Goal: Transaction & Acquisition: Purchase product/service

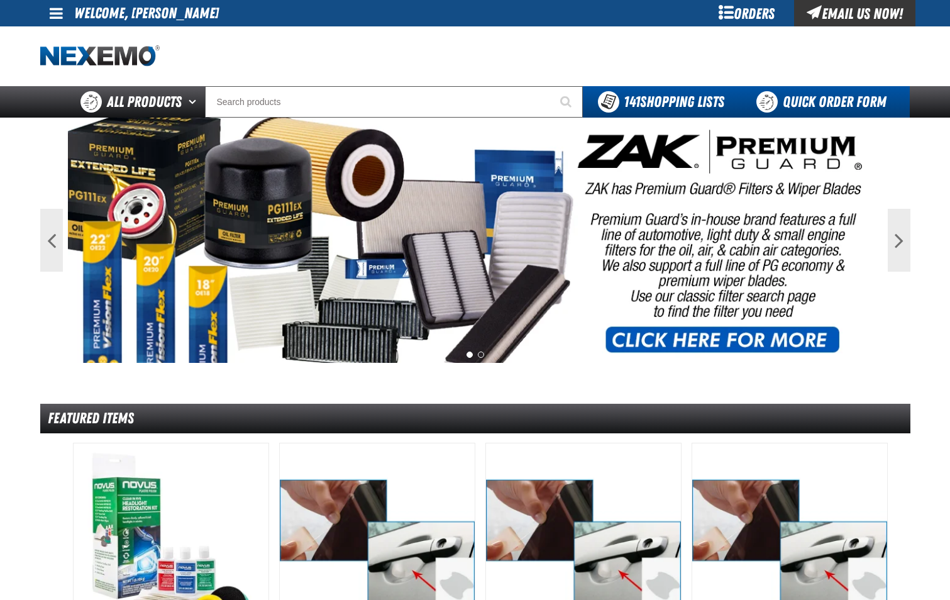
click at [805, 104] on link "Quick Order Form" at bounding box center [824, 101] width 170 height 31
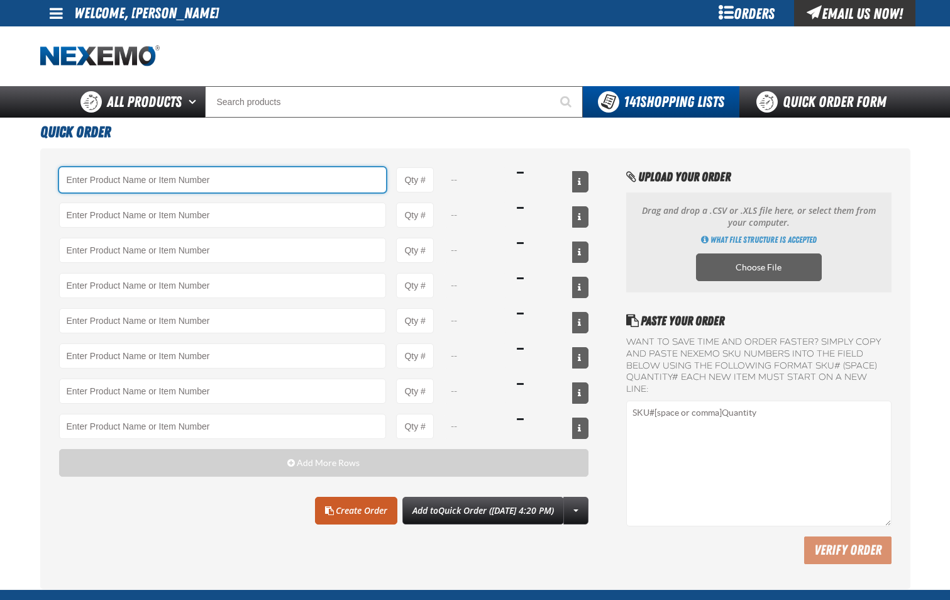
click at [201, 176] on input "Product" at bounding box center [223, 179] width 328 height 25
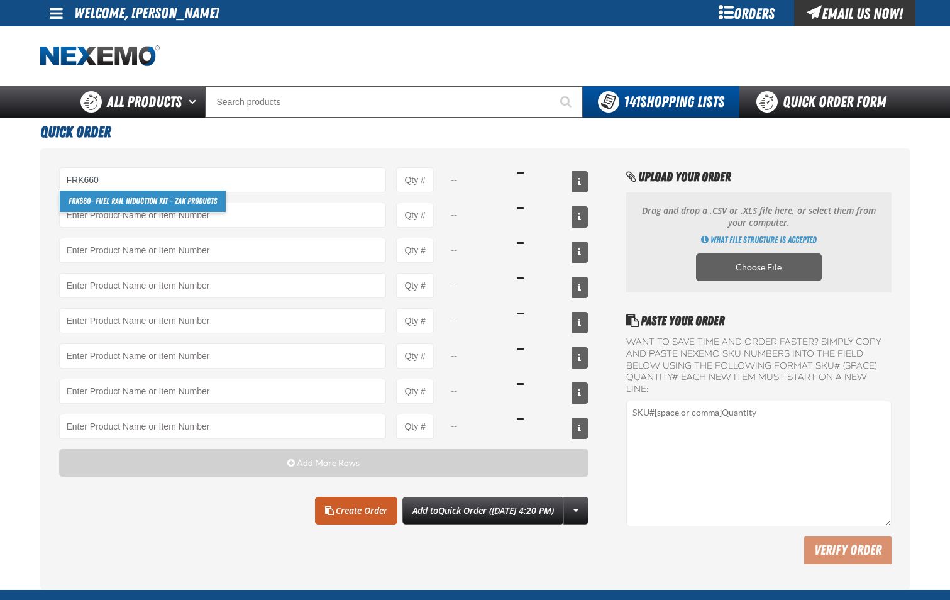
click at [190, 201] on link "FRK660 - Fuel Rail Induction Kit - ZAK Products" at bounding box center [143, 201] width 166 height 21
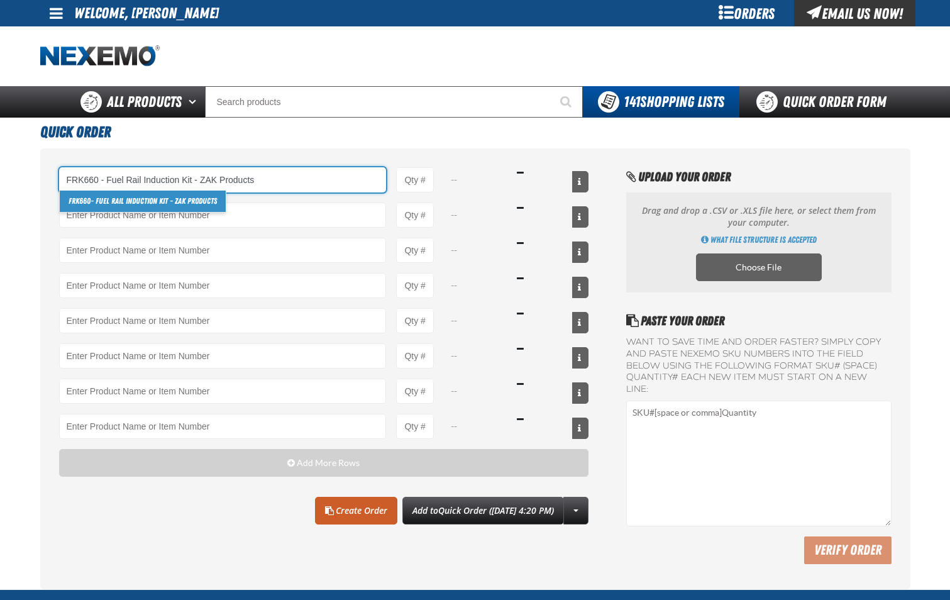
type input "FRK660 - Fuel Rail Induction Kit - ZAK Products"
type input "1"
select select "kit"
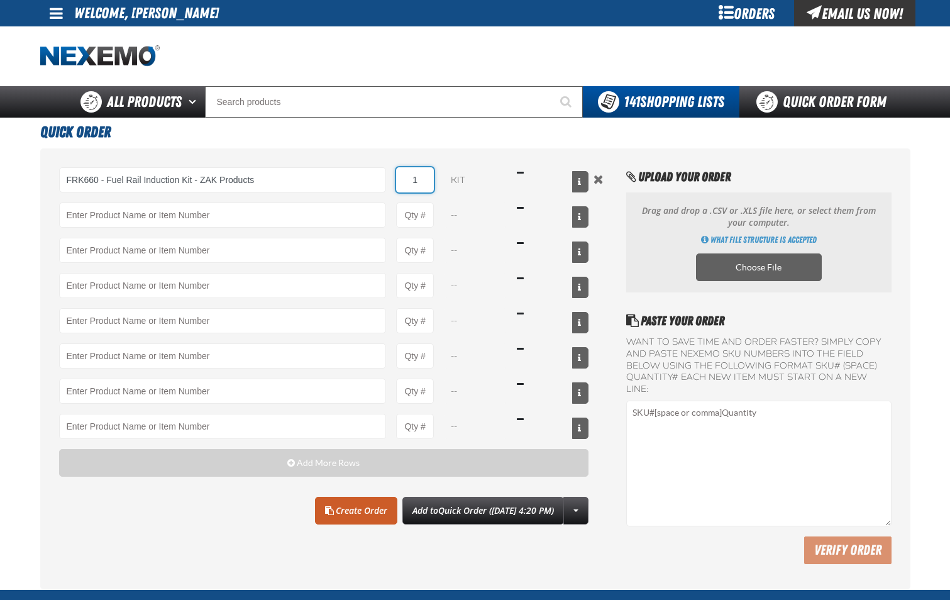
click at [422, 184] on input "1" at bounding box center [415, 179] width 38 height 25
type input "FRK660 - Fuel Rail Induction Kit - ZAK Products"
type input "12"
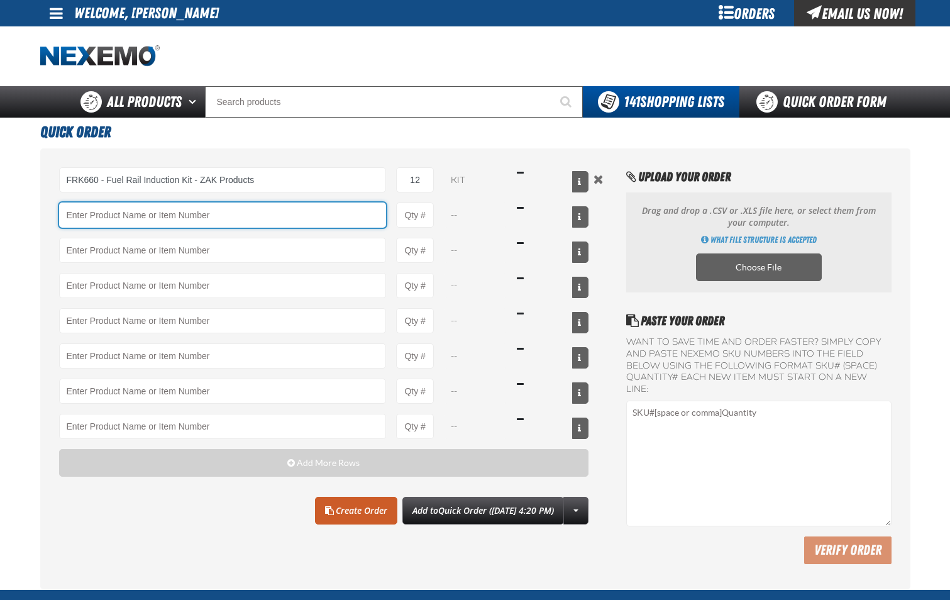
click at [316, 218] on input "Product" at bounding box center [223, 214] width 328 height 25
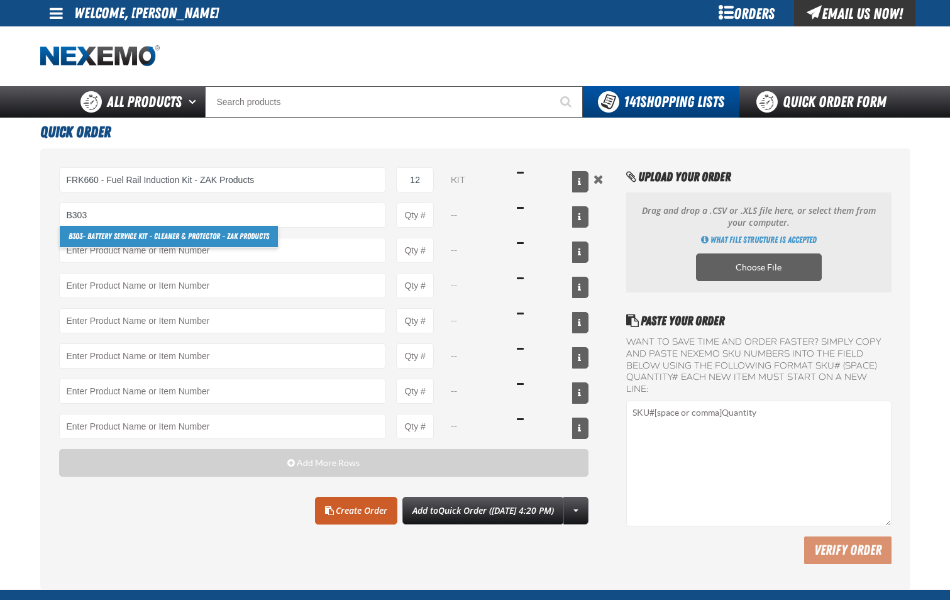
click at [235, 237] on link "B303 - Battery Service Kit - Cleaner & Protector - ZAK Products" at bounding box center [169, 236] width 218 height 21
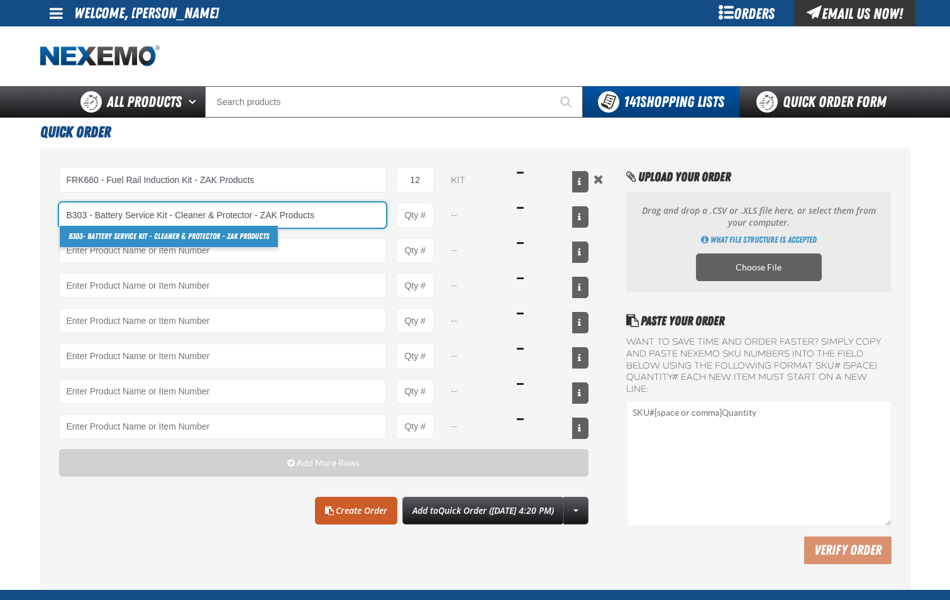
type input "B303 - Battery Service Kit - Cleaner &amp; Protector - ZAK Products"
type input "1"
select select "kit"
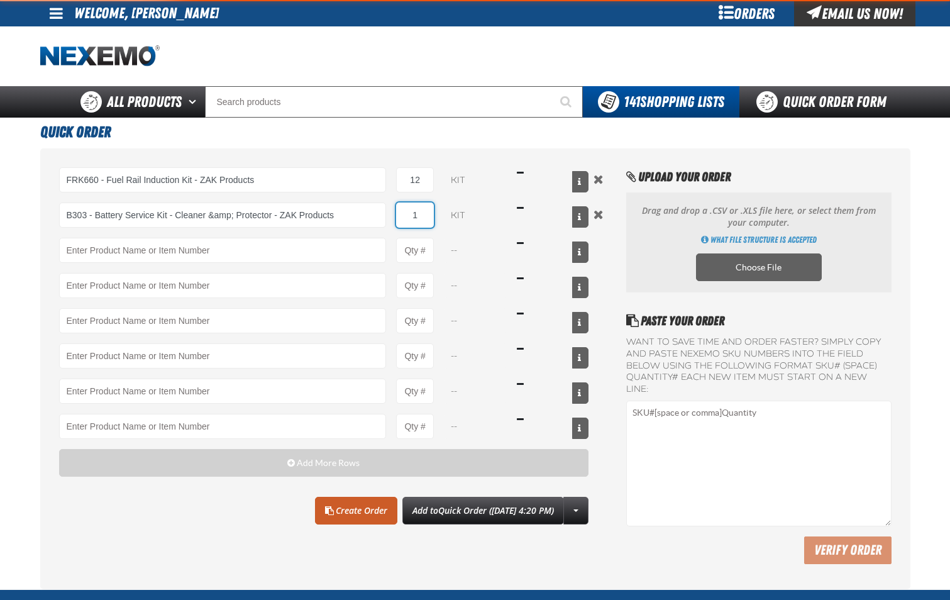
click at [422, 216] on input "1" at bounding box center [415, 214] width 38 height 25
type input "B303 - Battery Service Kit - Cleaner &amp; Protector - ZAK Products"
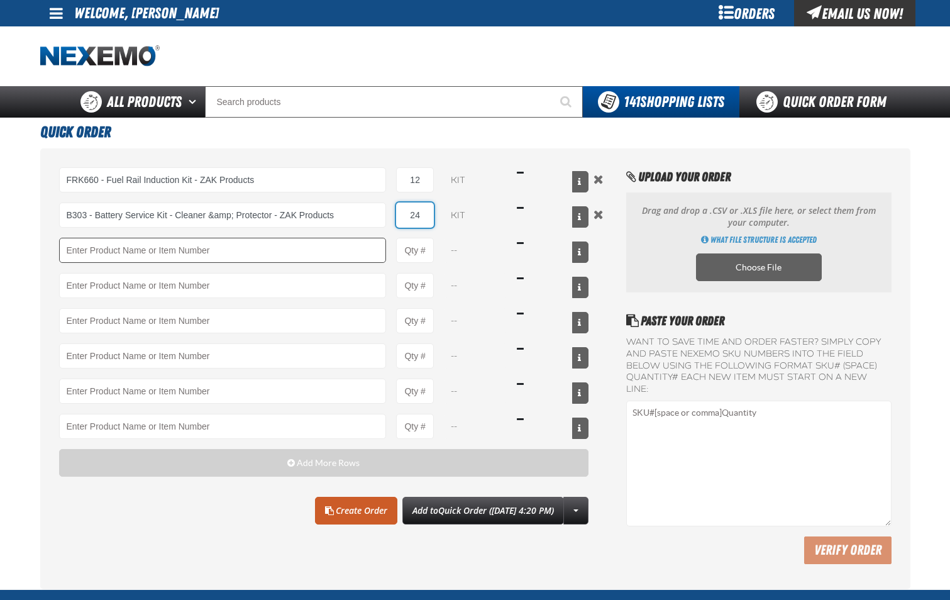
type input "24"
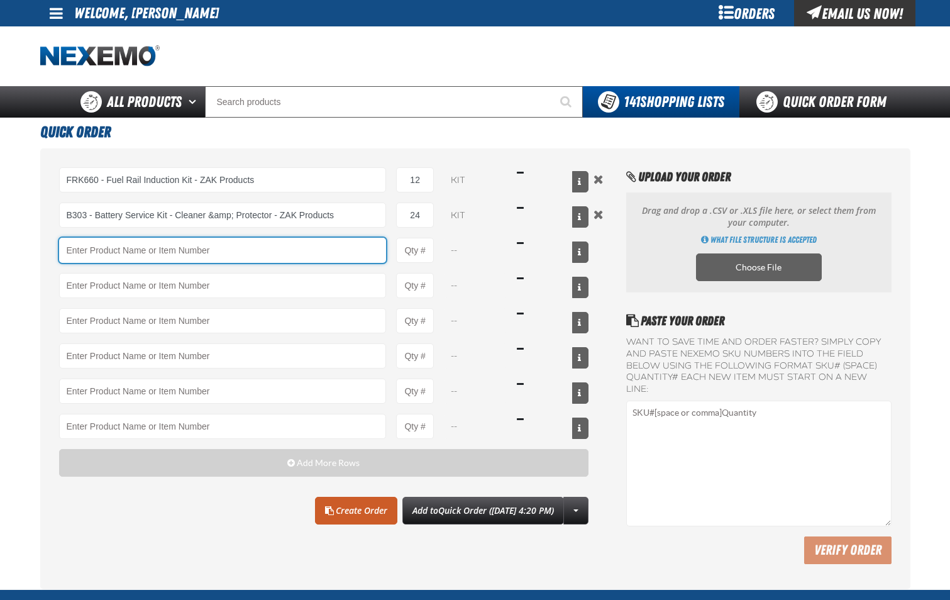
click at [354, 255] on input "Product" at bounding box center [223, 250] width 328 height 25
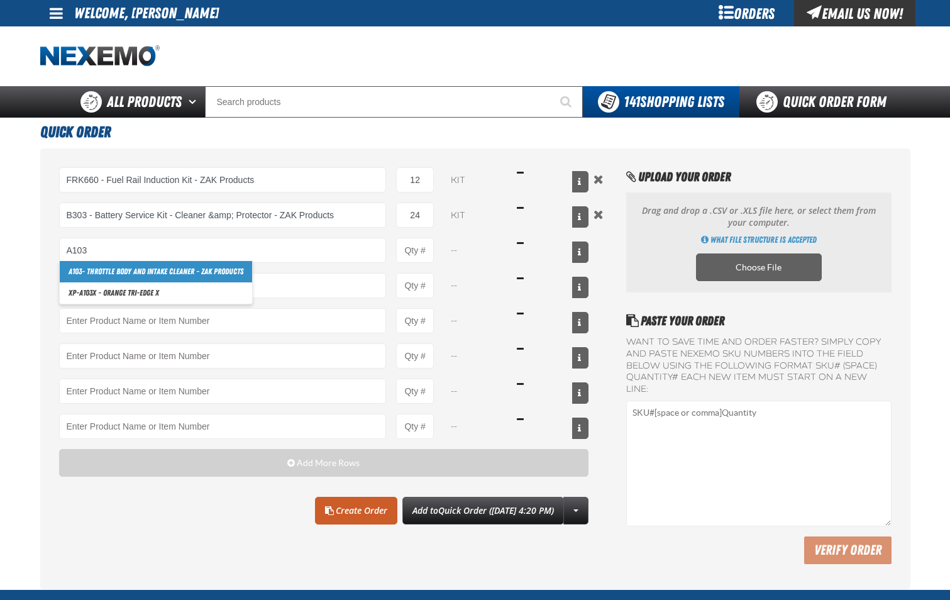
click at [209, 275] on link "A103 - Throttle Body and Intake Cleaner - ZAK Products" at bounding box center [156, 271] width 192 height 21
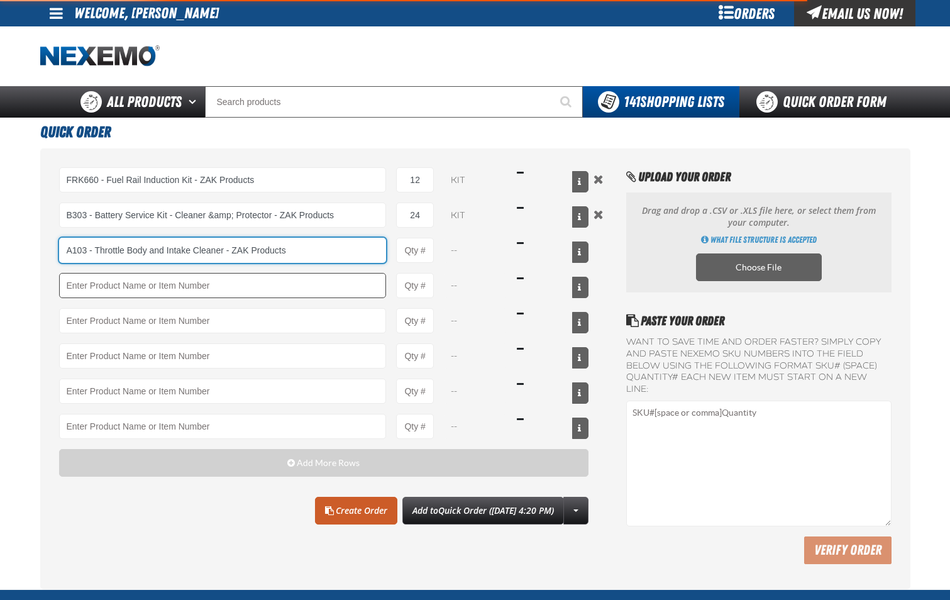
type input "A103 - Throttle Body and Intake Cleaner - ZAK Products"
type input "1"
select select "can"
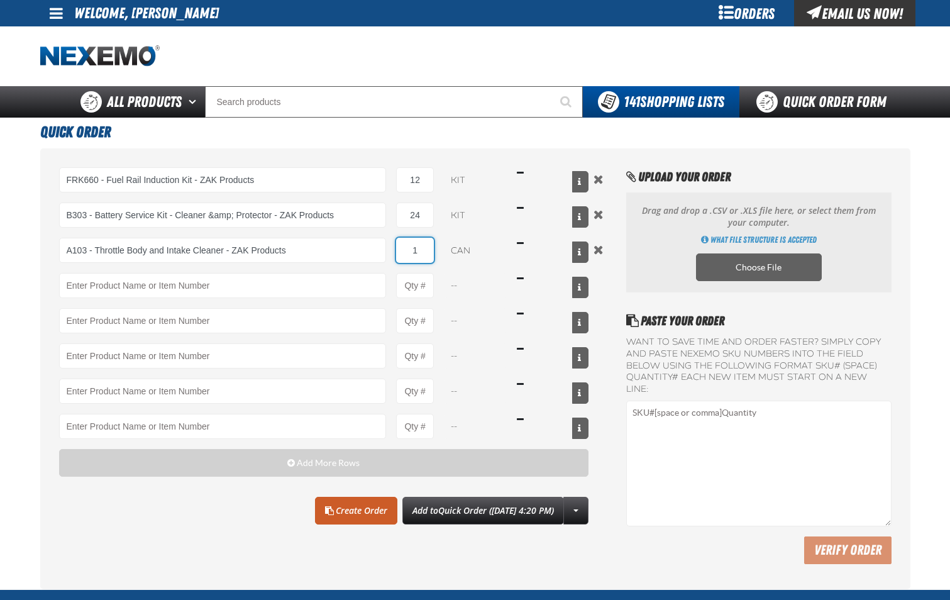
click at [418, 257] on input "1" at bounding box center [415, 250] width 38 height 25
type input "A103 - Throttle Body and Intake Cleaner - ZAK Products"
type input "12"
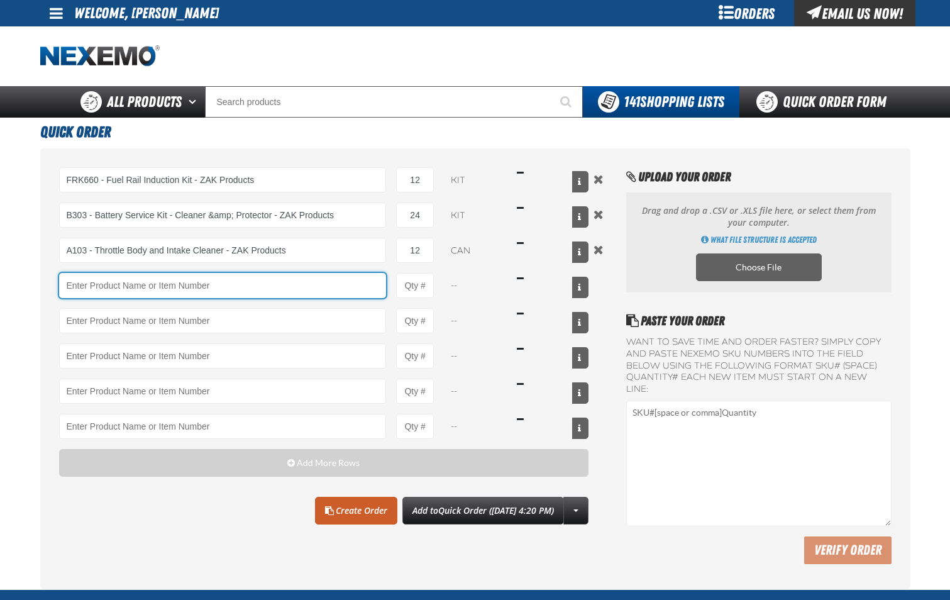
click at [348, 285] on input "Product" at bounding box center [223, 285] width 328 height 25
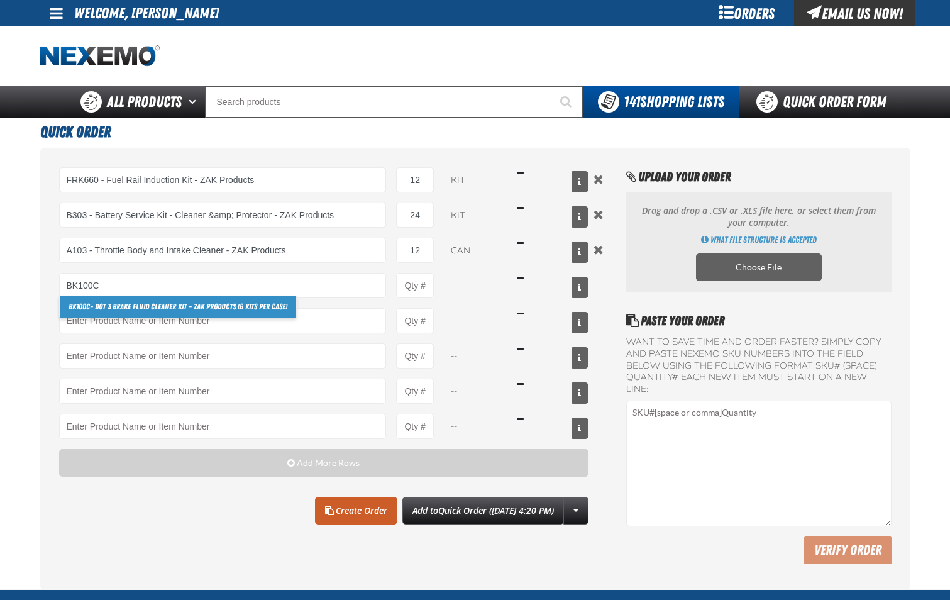
click at [282, 307] on link "BK100C - DOT 3 Brake Fluid Cleaner Kit - ZAK Products (6 Kits per Case)" at bounding box center [178, 306] width 236 height 21
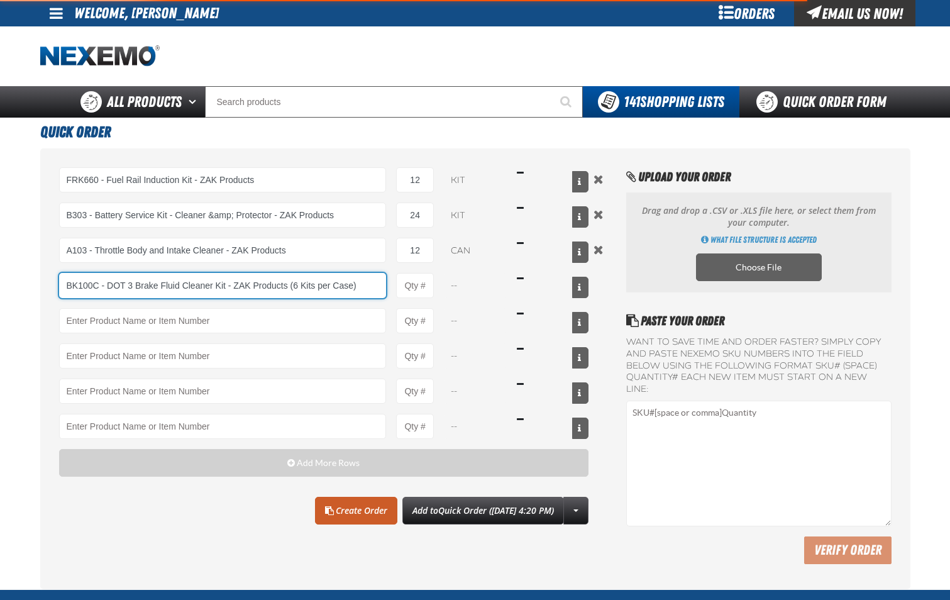
type input "BK100C - DOT 3 Brake Fluid Cleaner Kit - ZAK Products (6 Kits per Case)"
type input "1"
select select "kit"
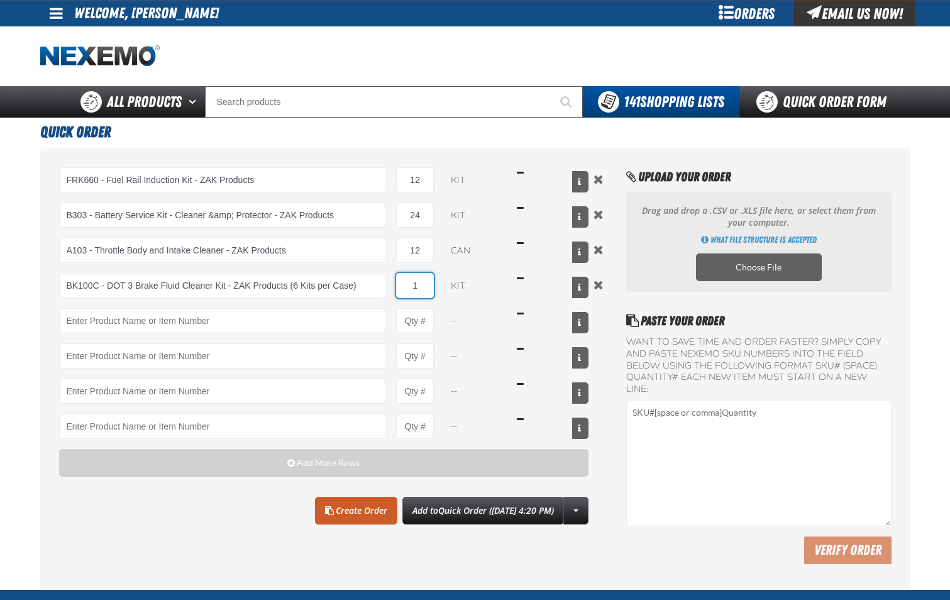
click at [421, 288] on input "1" at bounding box center [415, 285] width 38 height 25
type input "BK100C - DOT 3 Brake Fluid Cleaner Kit - ZAK Products (6 Kits per Case)"
type input "6"
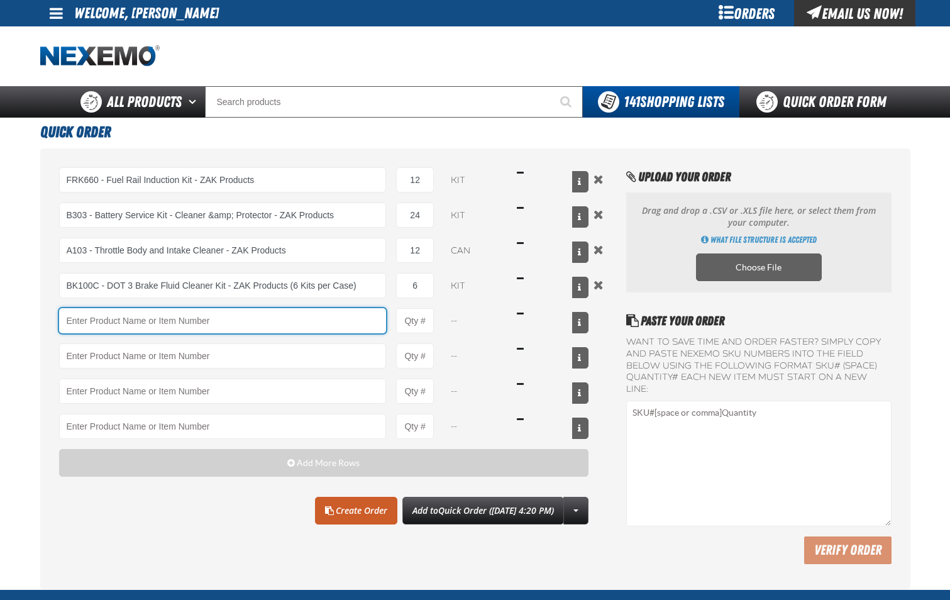
click at [348, 315] on input "Product" at bounding box center [223, 320] width 328 height 25
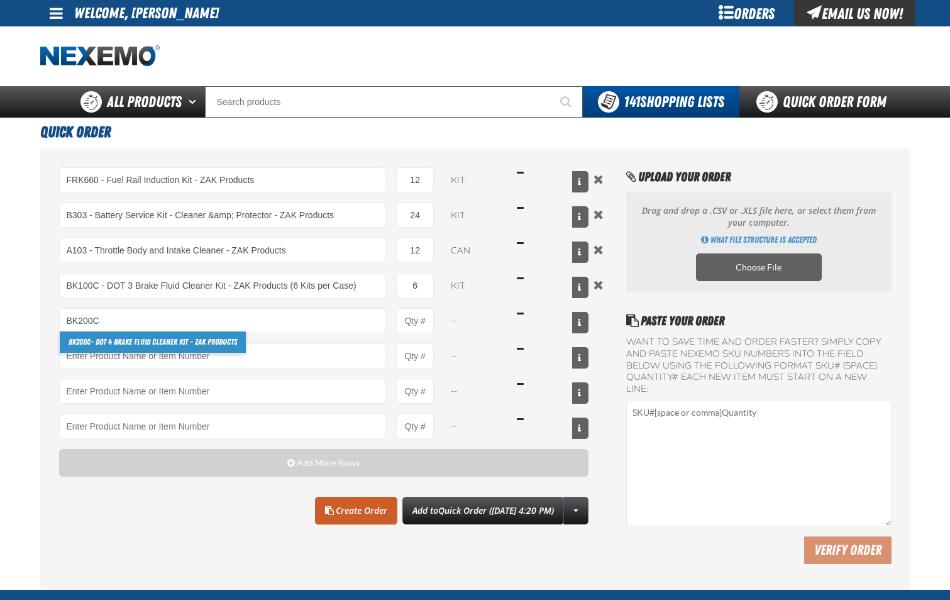
click at [226, 346] on link "BK200C - DOT 4 Brake Fluid Cleaner Kit - ZAK Products" at bounding box center [153, 341] width 186 height 21
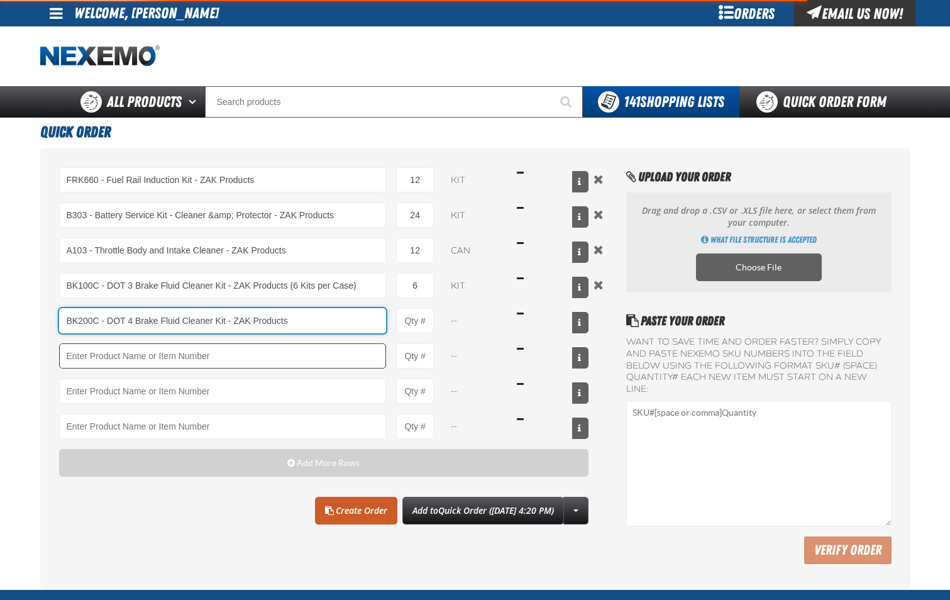
type input "BK200C - DOT 4 Brake Fluid Cleaner Kit - ZAK Products"
type input "1"
select select "kit"
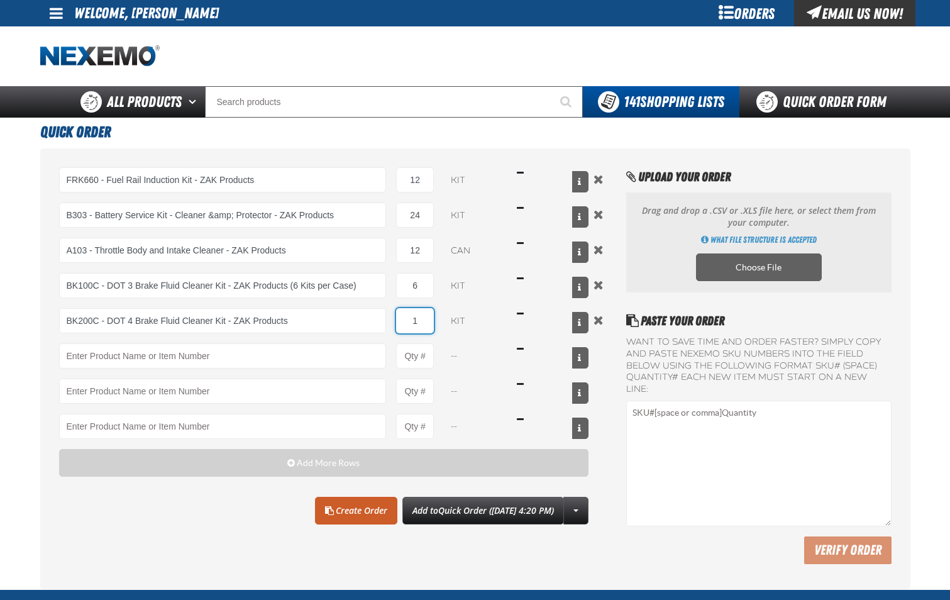
click at [418, 328] on input "1" at bounding box center [415, 320] width 38 height 25
type input "BK200C - DOT 4 Brake Fluid Cleaner Kit - ZAK Products"
type input "6"
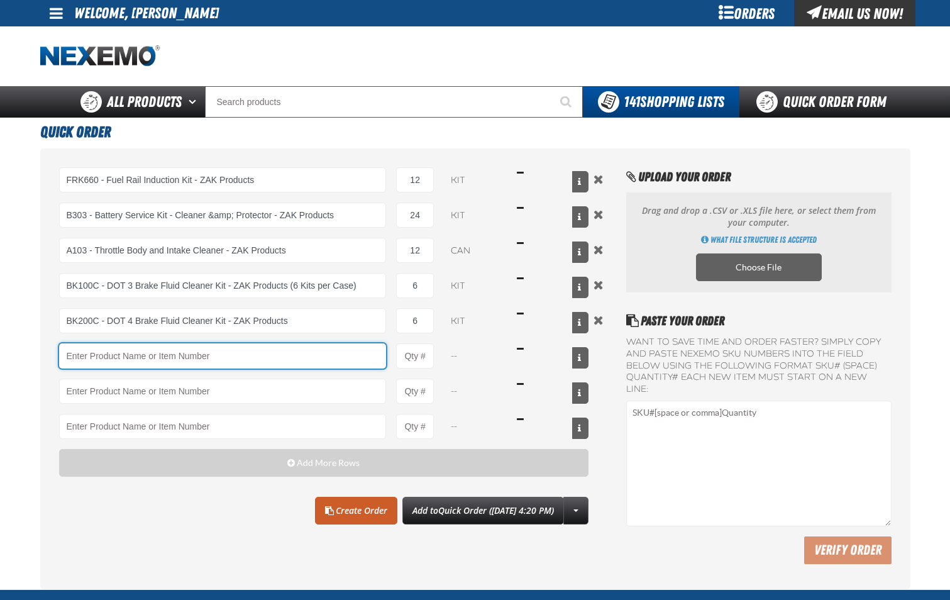
click at [196, 358] on input "Product" at bounding box center [223, 355] width 328 height 25
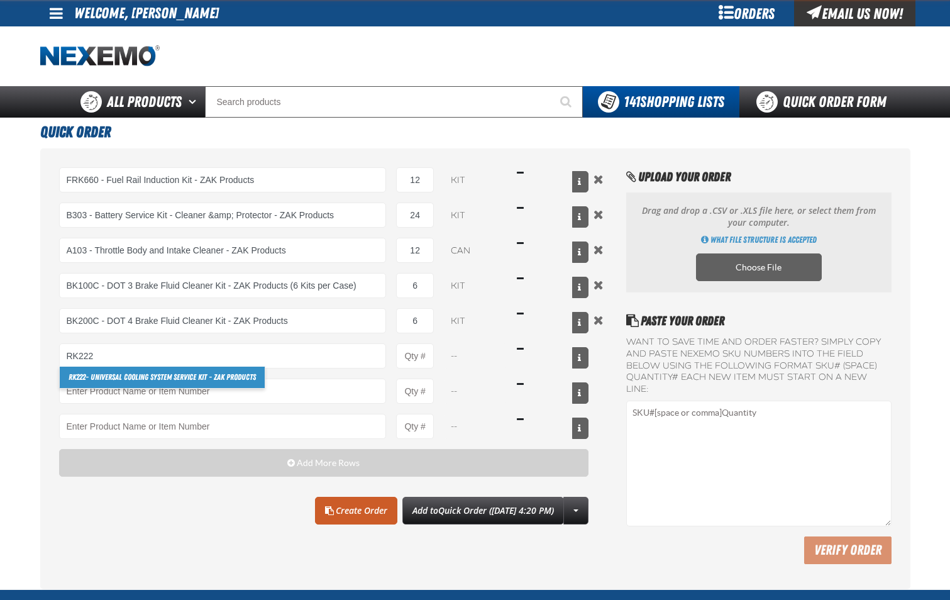
click at [200, 377] on link "RK222 - Universal Cooling System Service Kit - ZAK Products" at bounding box center [162, 377] width 205 height 21
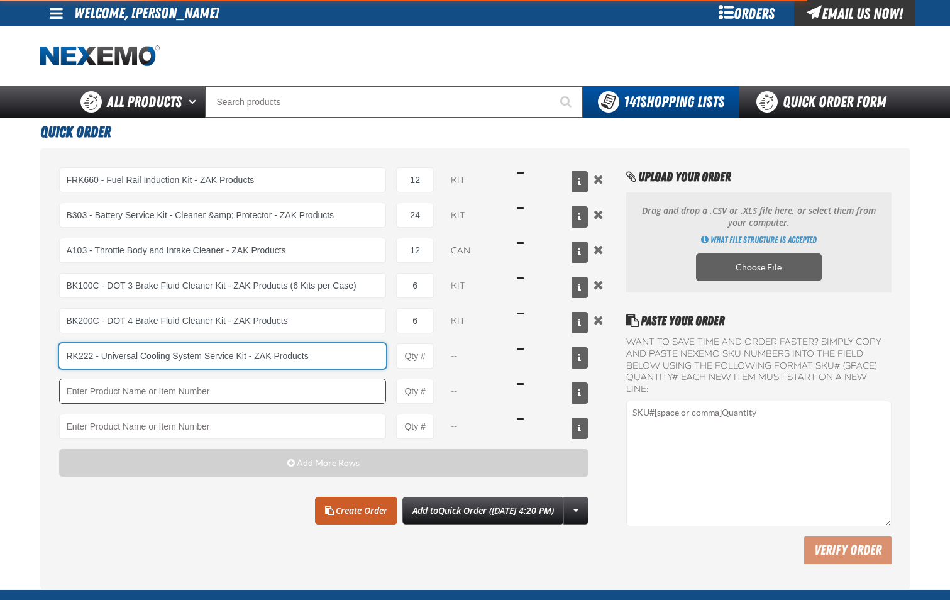
type input "RK222 - Universal Cooling System Service Kit - ZAK Products"
type input "1"
select select "kit"
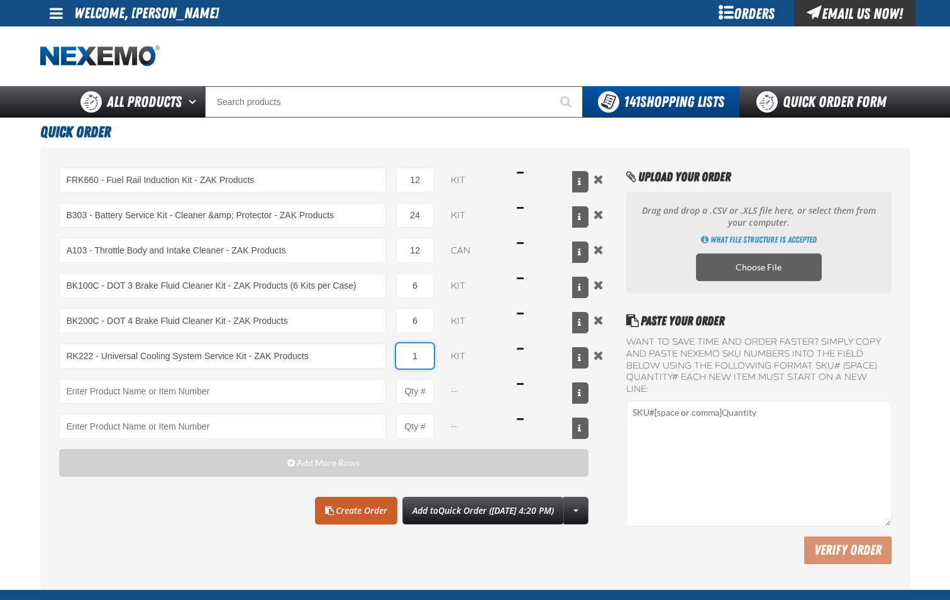
click at [423, 353] on input "1" at bounding box center [415, 355] width 38 height 25
type input "RK222 - Universal Cooling System Service Kit - ZAK Products"
type input "12"
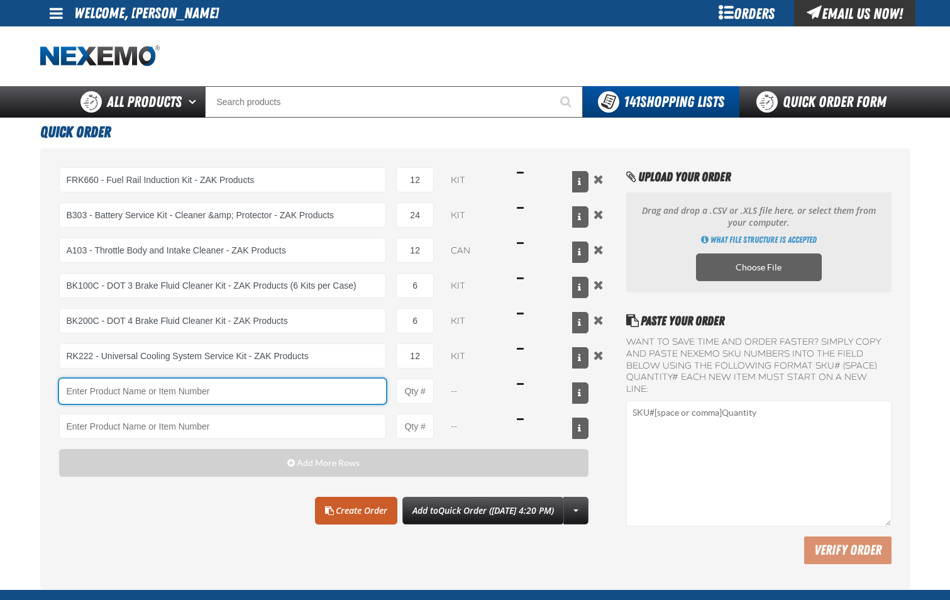
click at [164, 398] on input "Product" at bounding box center [223, 391] width 328 height 25
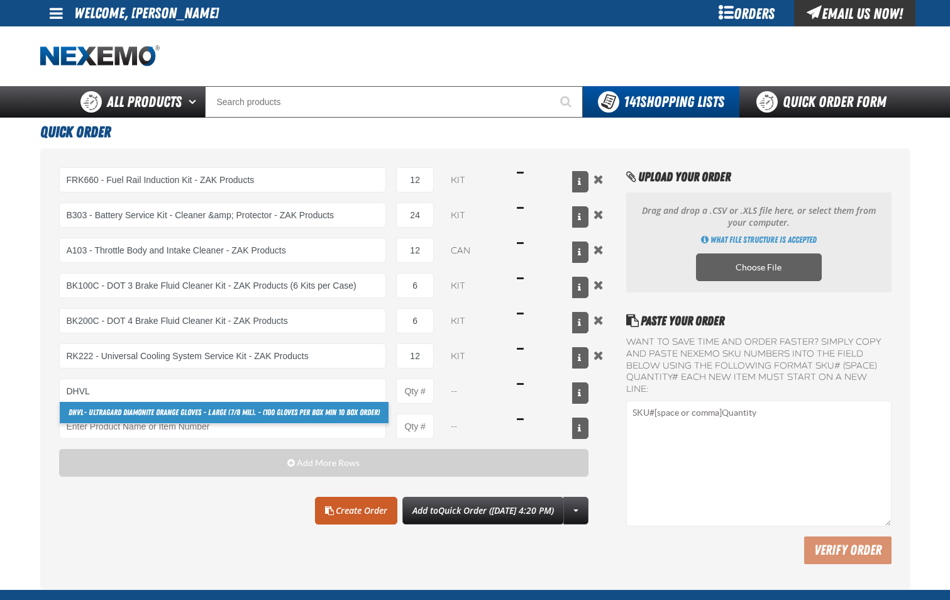
click at [172, 411] on link "DHVL - Ultragard Diamonite Orange Gloves - Large (7/8 mil). - (100 gloves per b…" at bounding box center [224, 412] width 329 height 21
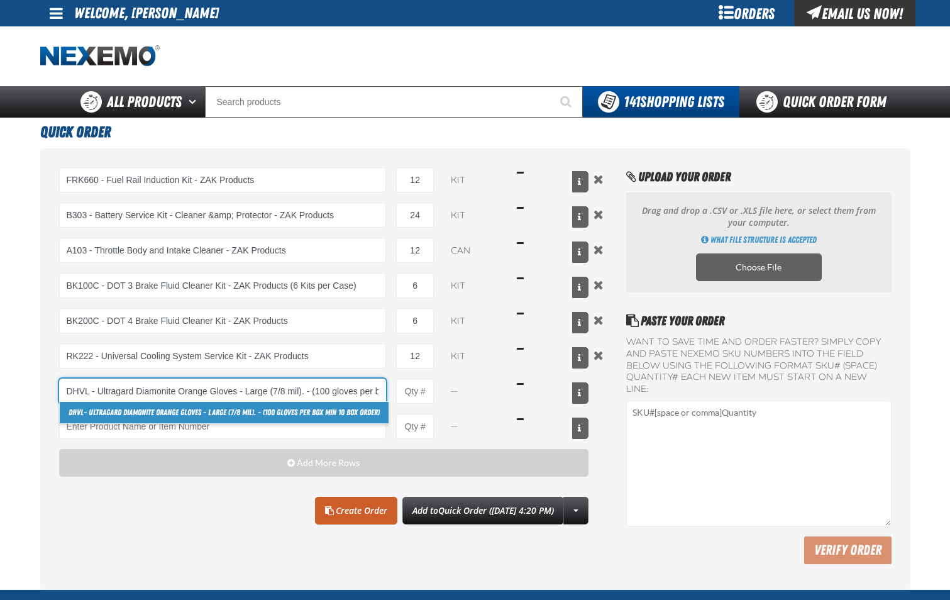
scroll to position [0, 84]
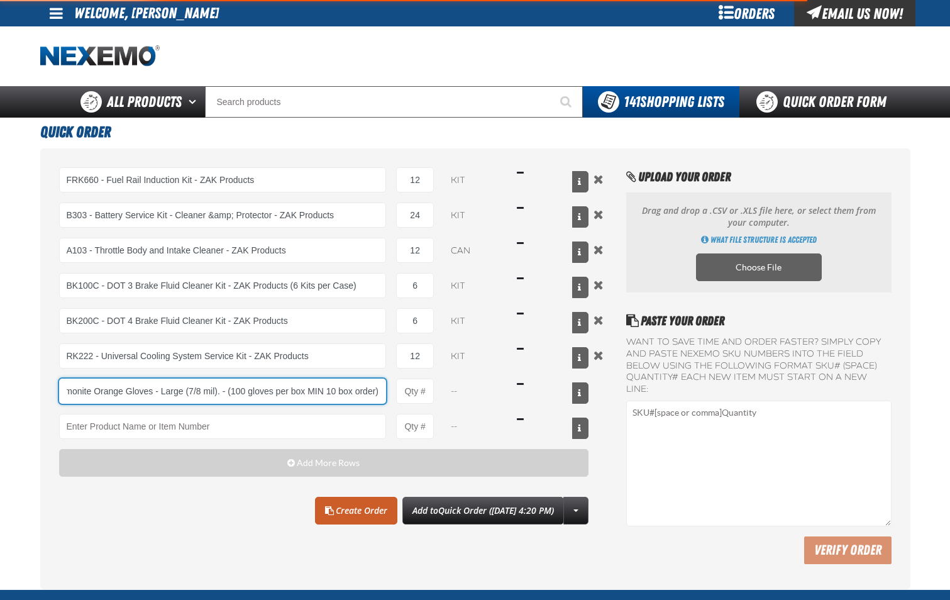
type input "DHVL - Ultragard Diamonite Orange Gloves - Large (7/8 mil). - (100 gloves per b…"
type input "1"
select select "box"
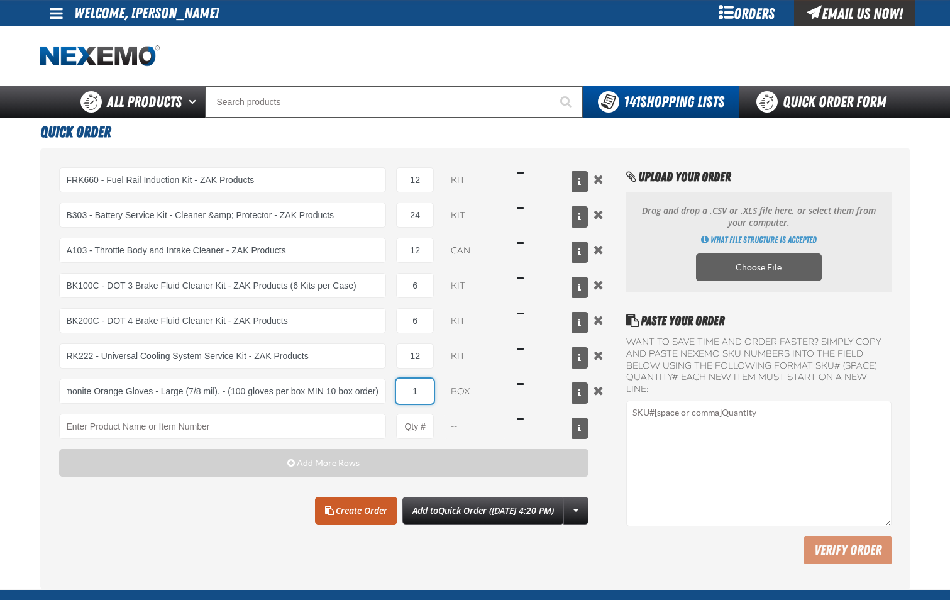
click at [422, 399] on input "1" at bounding box center [415, 391] width 38 height 25
type input "DHVL - Ultragard Diamonite Orange Gloves - Large (7/8 mil). - (100 gloves per b…"
type input "30"
click at [346, 513] on link "Create Order" at bounding box center [356, 511] width 82 height 28
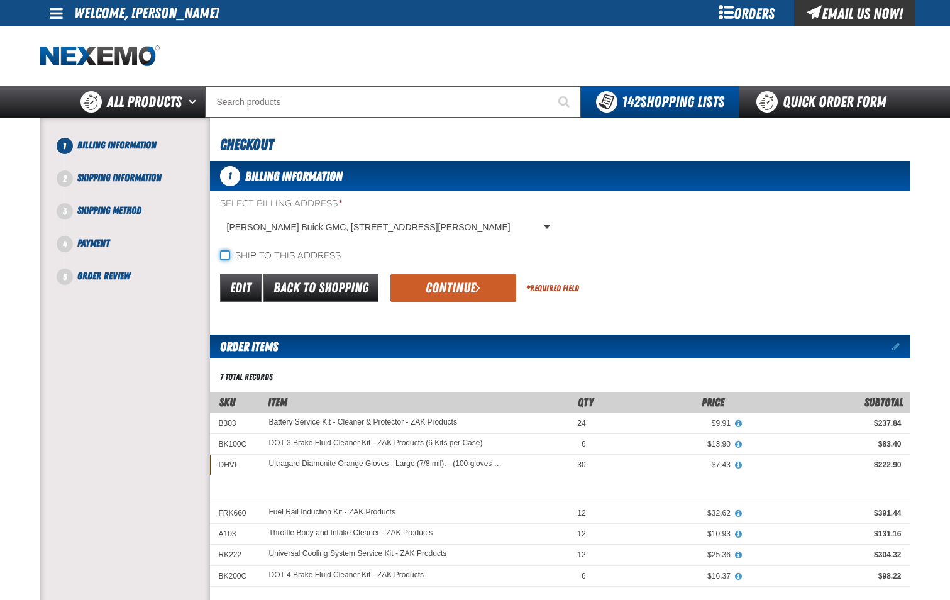
click at [225, 252] on input "Ship to this address" at bounding box center [225, 255] width 10 height 10
checkbox input "true"
click at [454, 289] on button "Continue" at bounding box center [453, 288] width 126 height 28
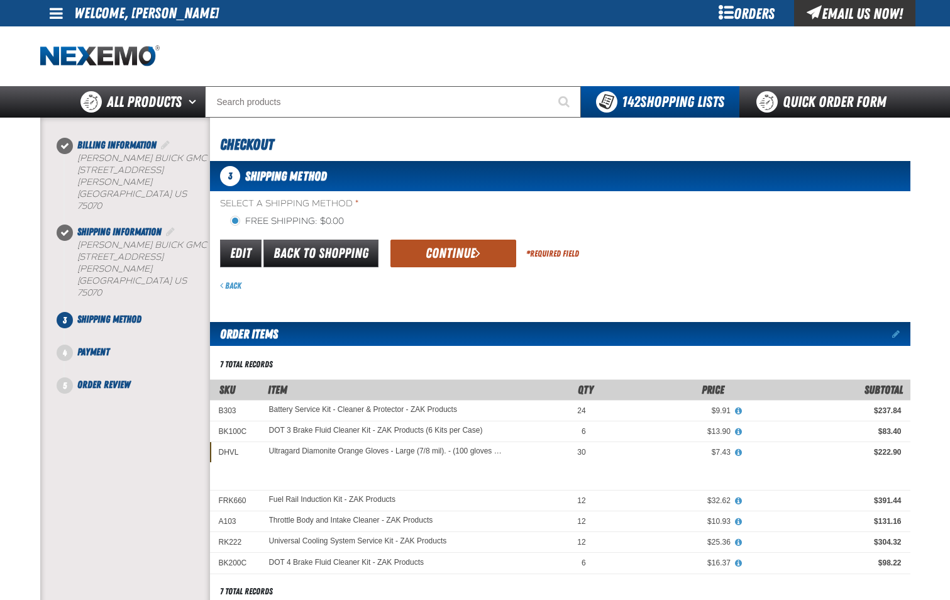
click at [457, 255] on button "Continue" at bounding box center [453, 254] width 126 height 28
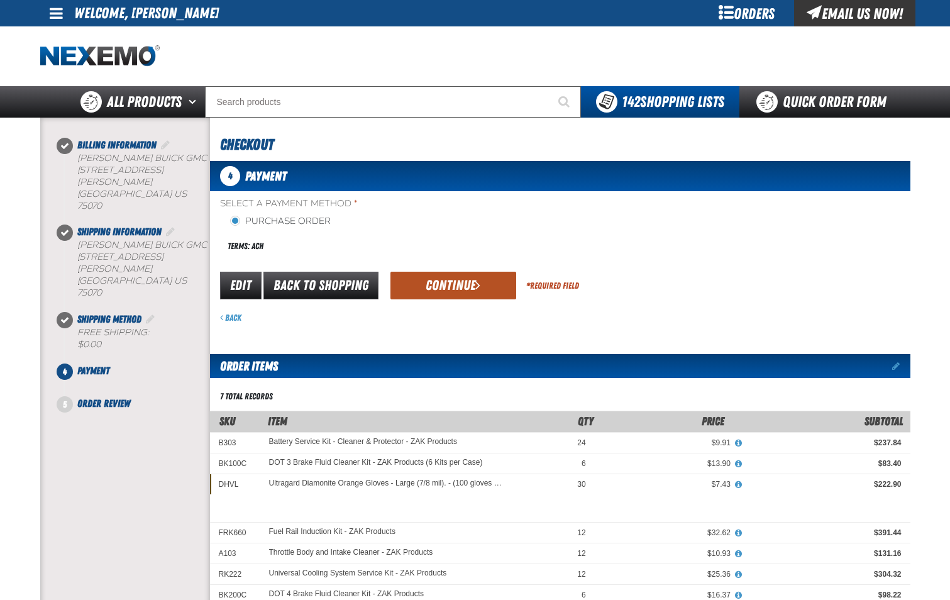
click at [470, 285] on button "Continue" at bounding box center [453, 286] width 126 height 28
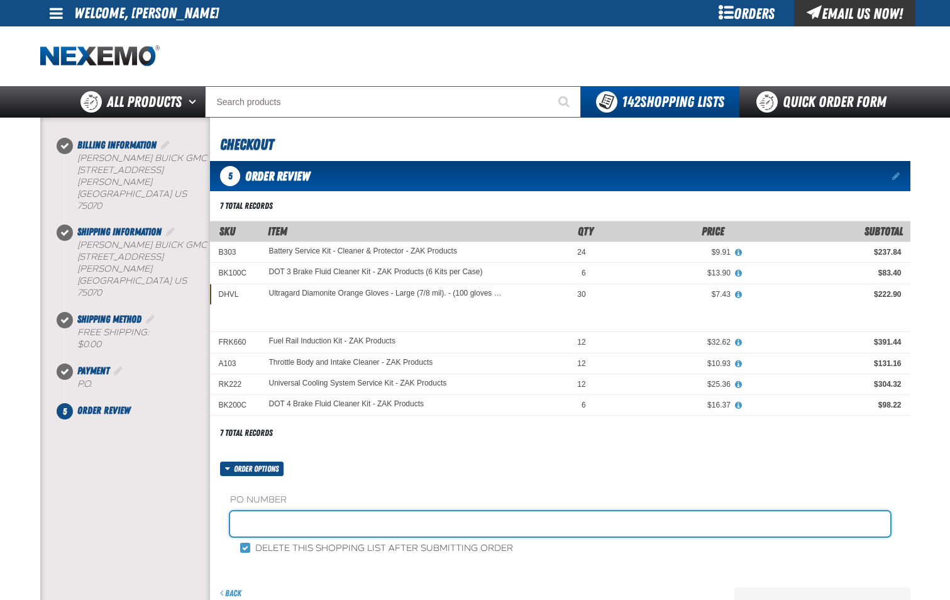
click at [384, 525] on input "text" at bounding box center [560, 523] width 660 height 25
type input "PARTS-JL"
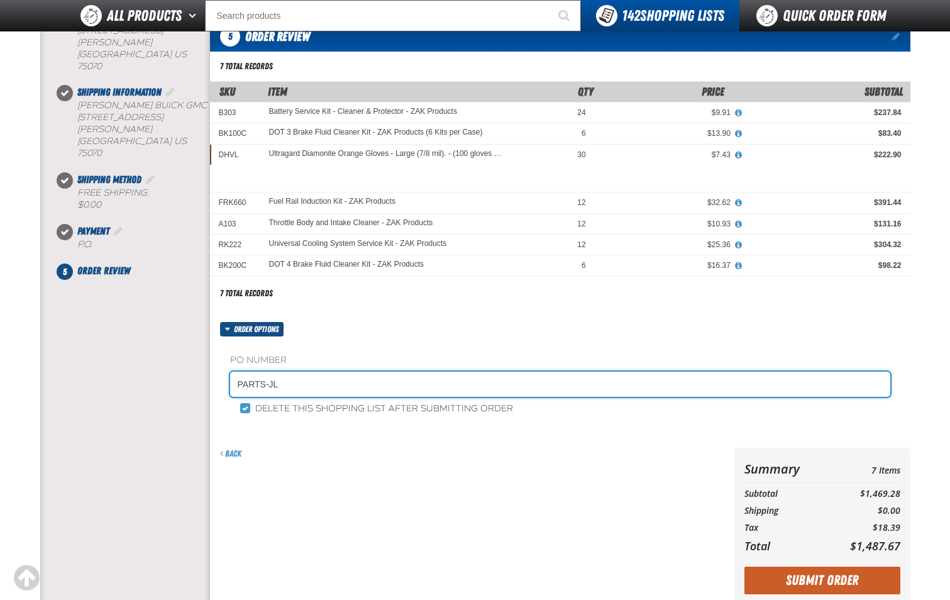
scroll to position [126, 0]
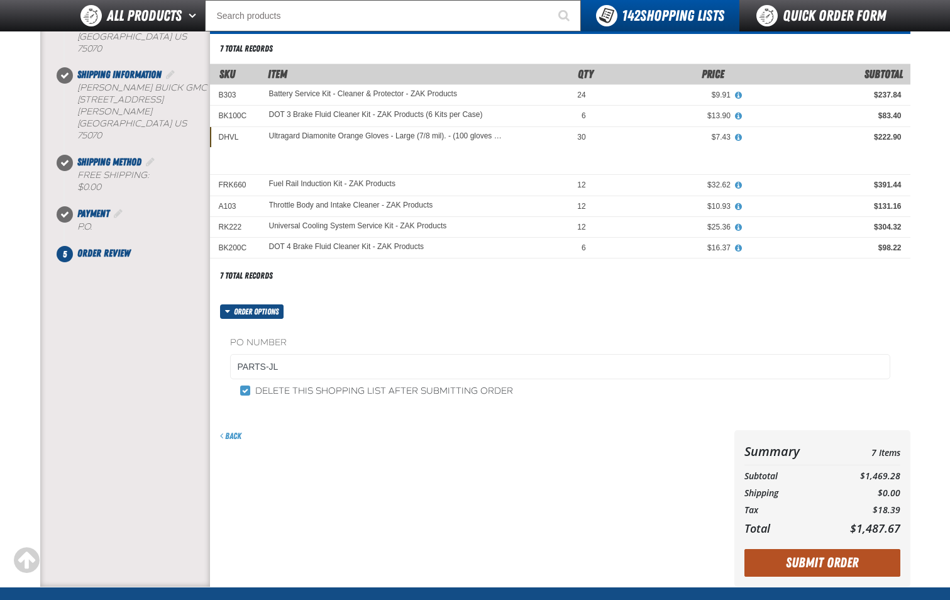
click at [853, 569] on button "Submit Order" at bounding box center [822, 563] width 156 height 28
